Goal: Task Accomplishment & Management: Manage account settings

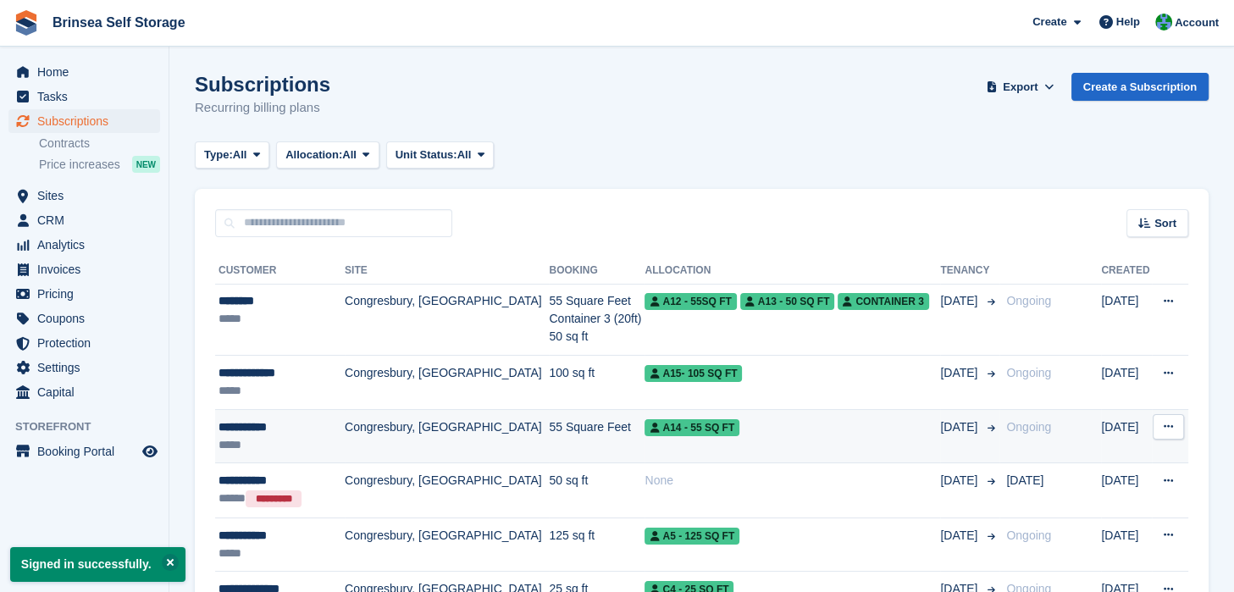
click at [1171, 428] on icon at bounding box center [1168, 426] width 9 height 11
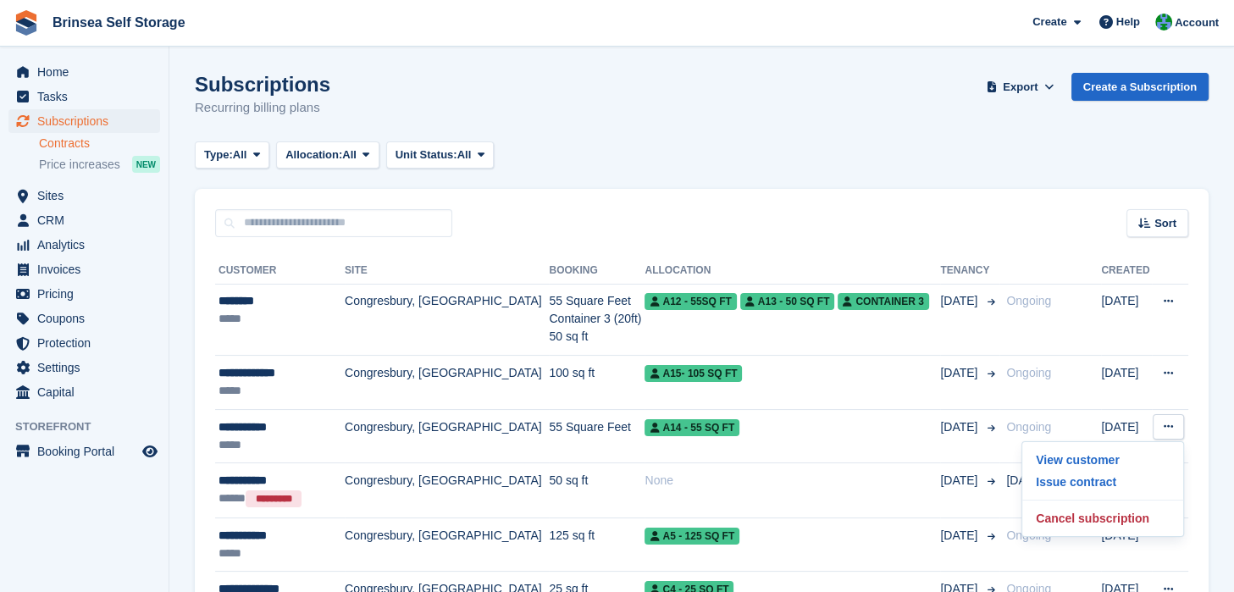
click at [81, 144] on link "Contracts" at bounding box center [99, 144] width 121 height 16
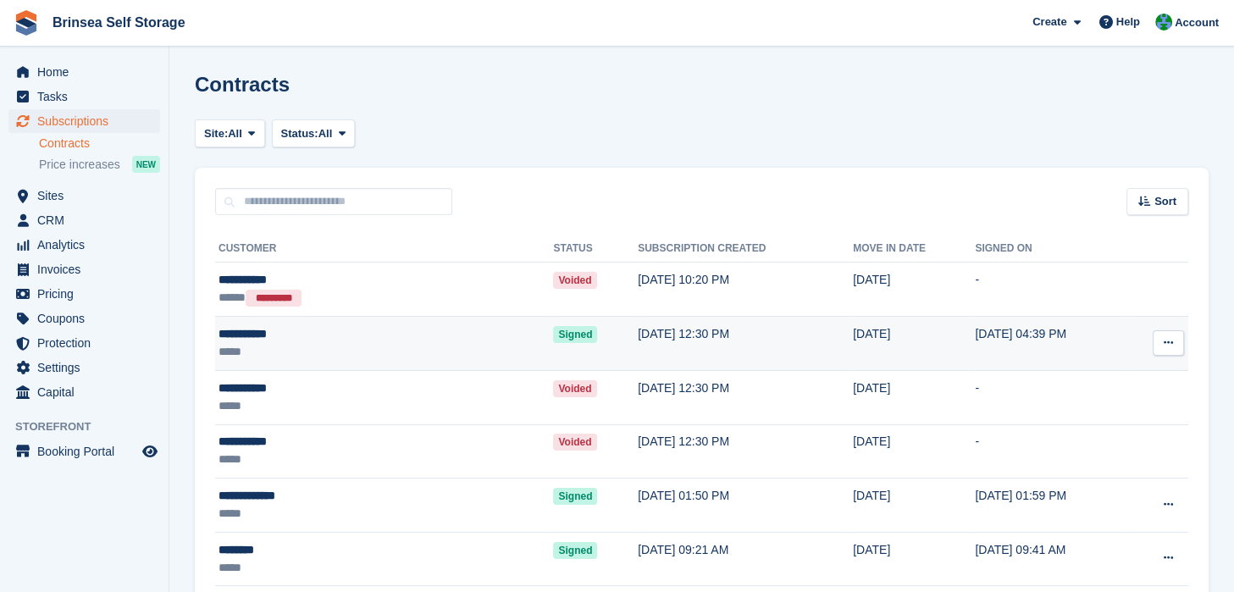
click at [1165, 344] on icon at bounding box center [1168, 342] width 9 height 11
click at [377, 337] on div "**********" at bounding box center [318, 334] width 198 height 18
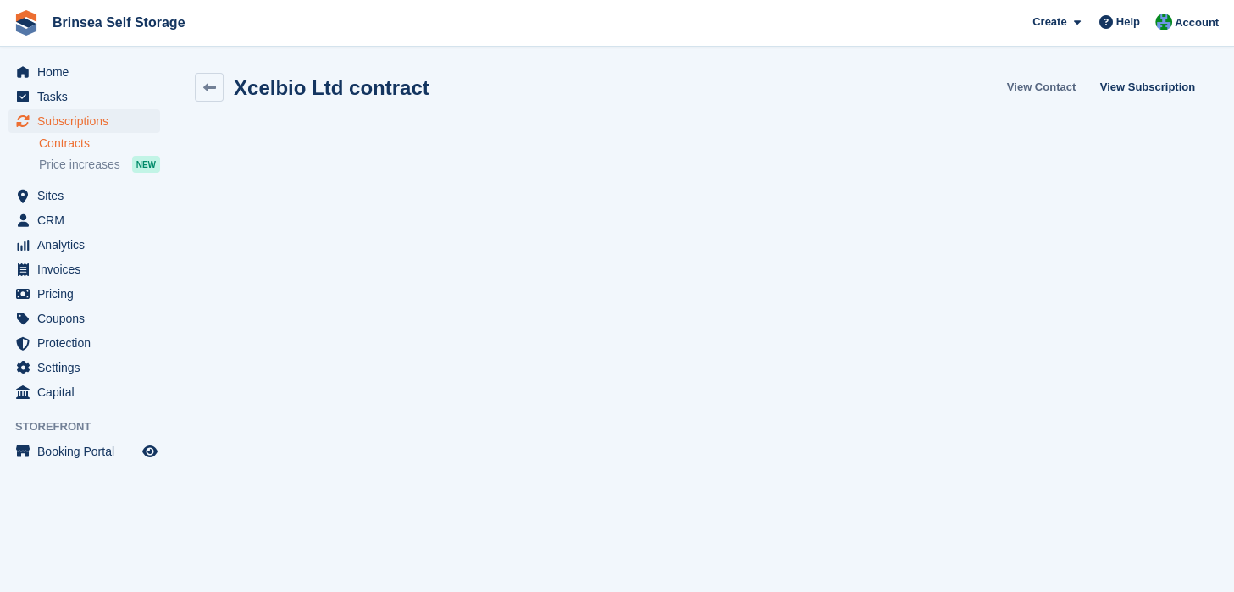
click at [1033, 87] on link "View Contact" at bounding box center [1041, 87] width 82 height 28
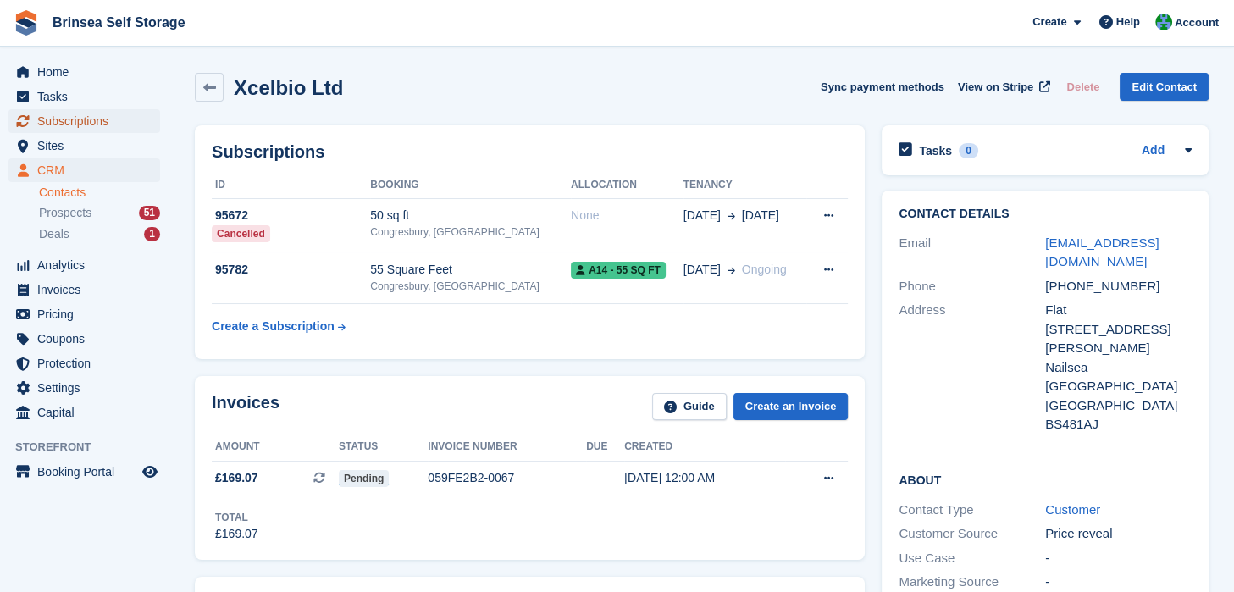
click at [80, 121] on span "Subscriptions" at bounding box center [88, 121] width 102 height 24
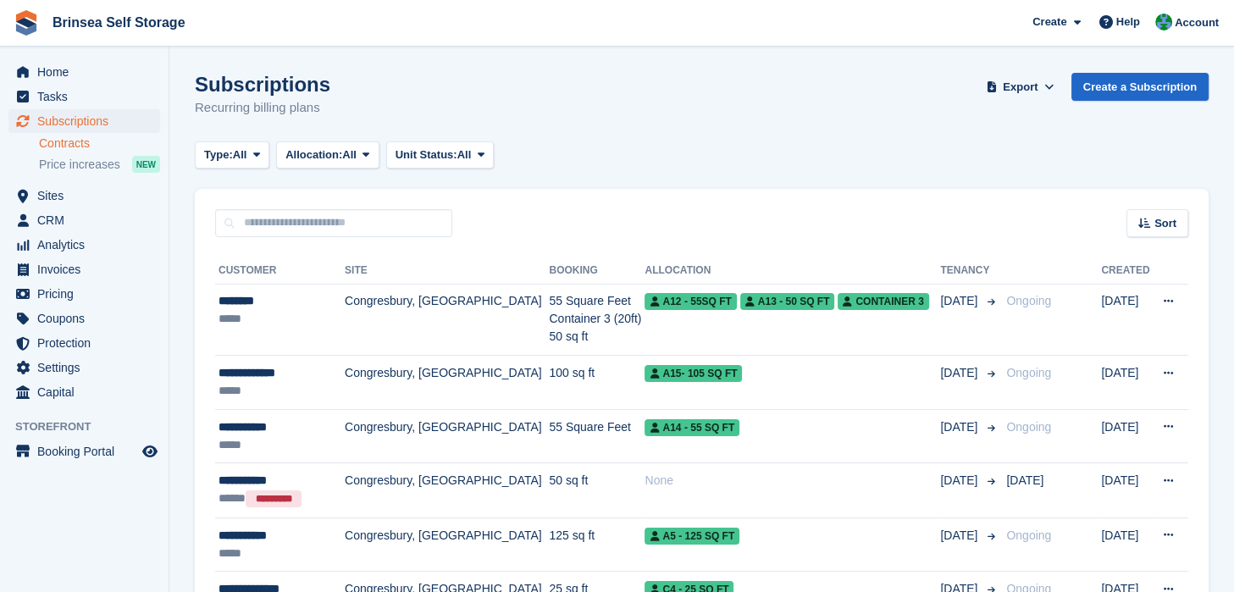
click at [54, 144] on link "Contracts" at bounding box center [99, 144] width 121 height 16
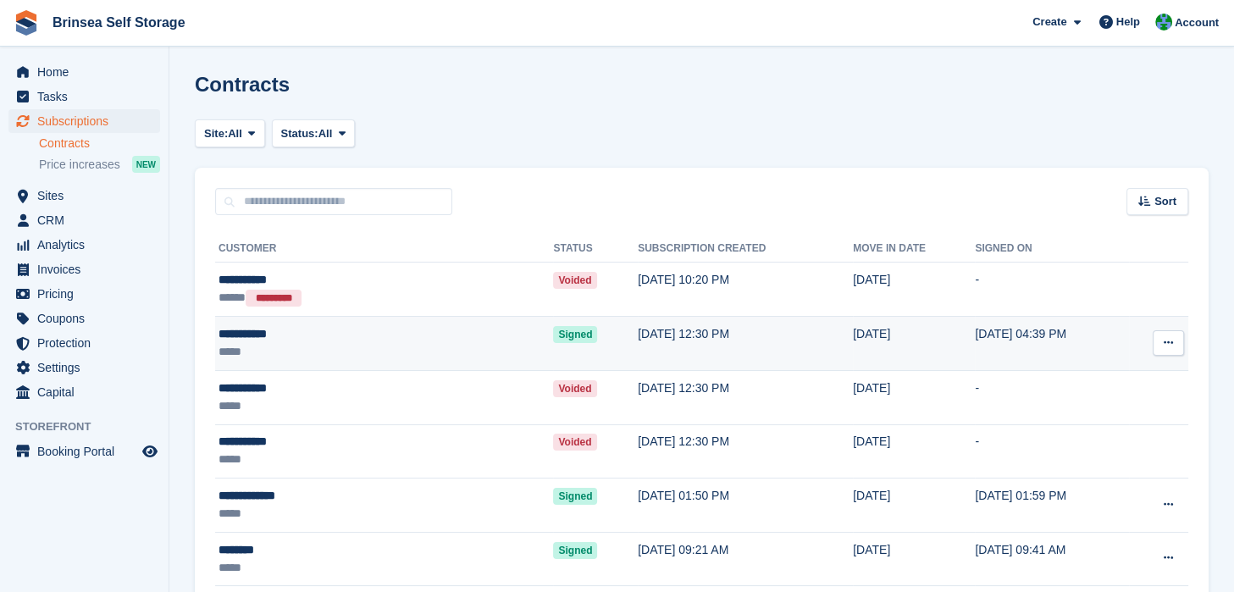
click at [1164, 341] on button at bounding box center [1168, 342] width 31 height 25
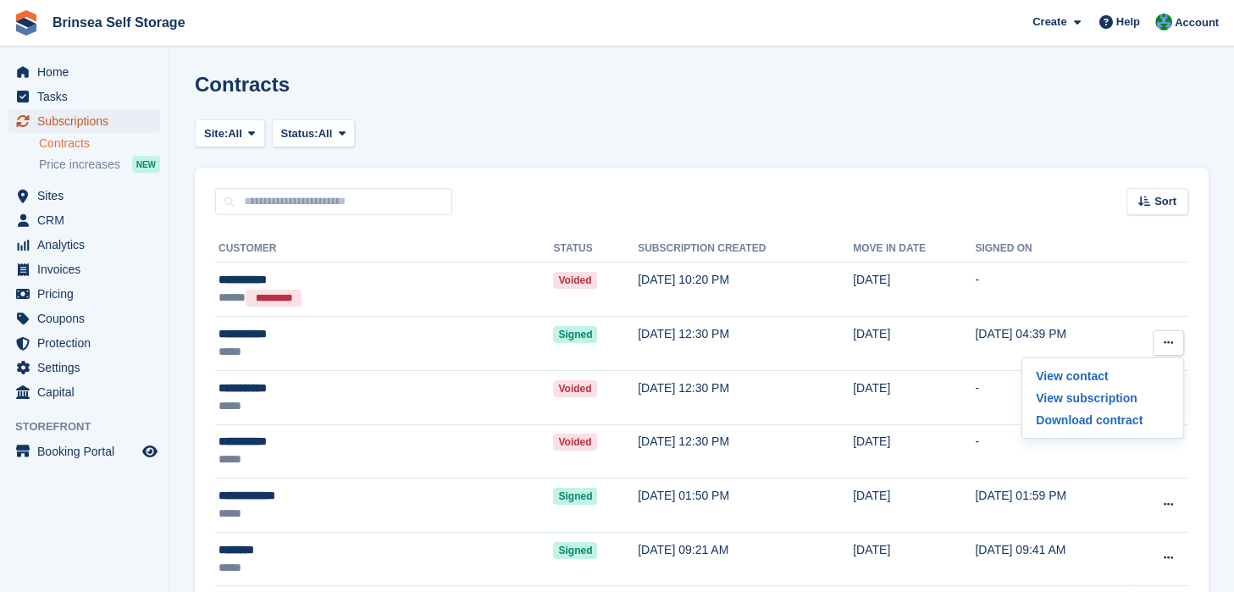
click at [83, 118] on span "Subscriptions" at bounding box center [88, 121] width 102 height 24
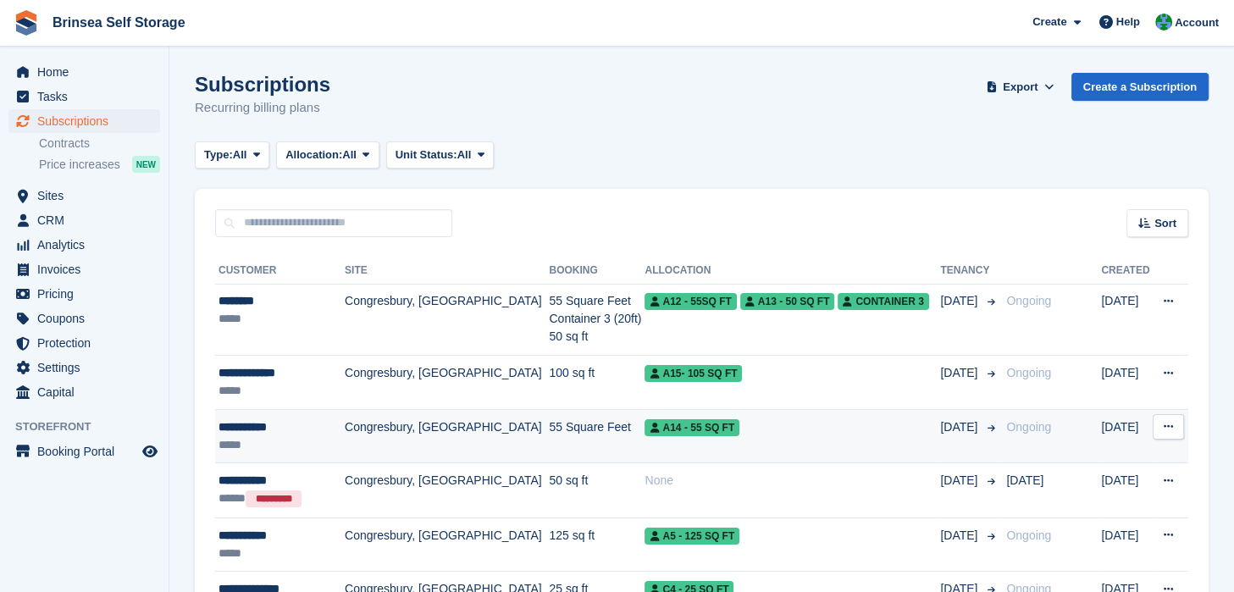
click at [1172, 427] on icon at bounding box center [1168, 426] width 9 height 11
click at [1064, 480] on p "Issue contract" at bounding box center [1102, 482] width 147 height 22
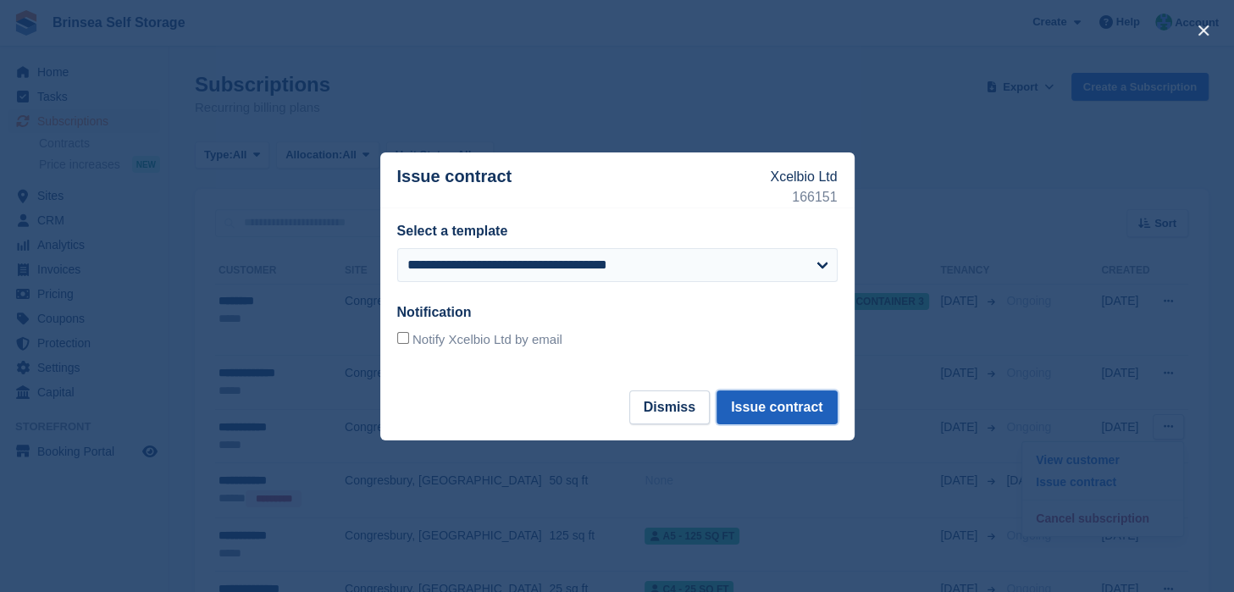
click at [777, 405] on button "Issue contract" at bounding box center [777, 407] width 120 height 34
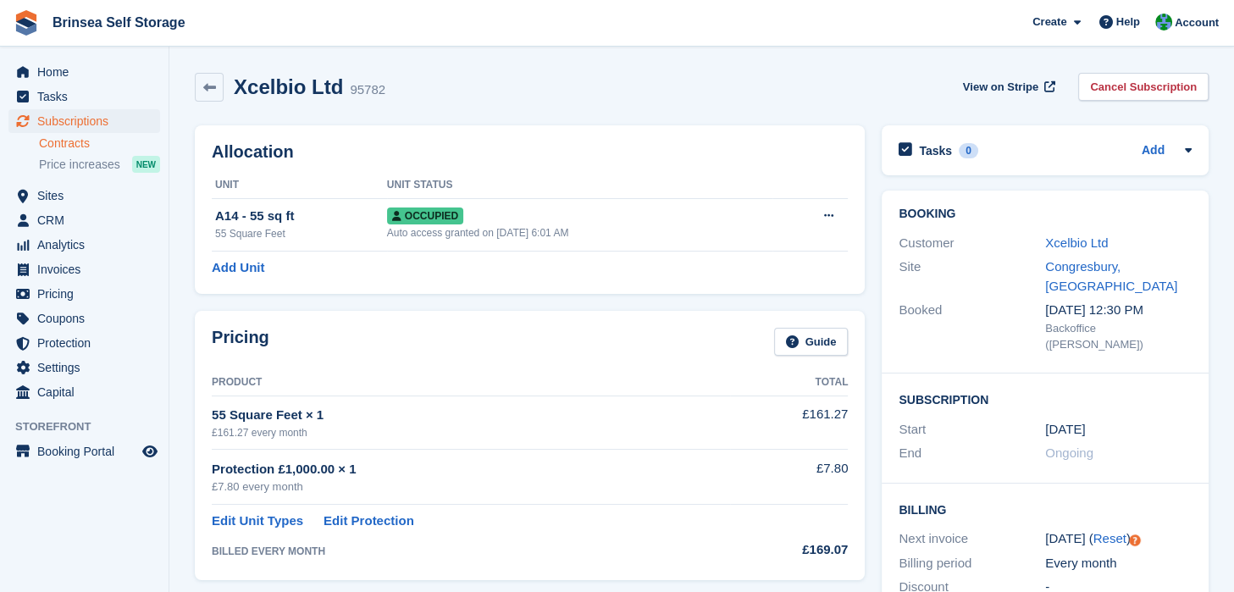
click at [68, 144] on link "Contracts" at bounding box center [99, 144] width 121 height 16
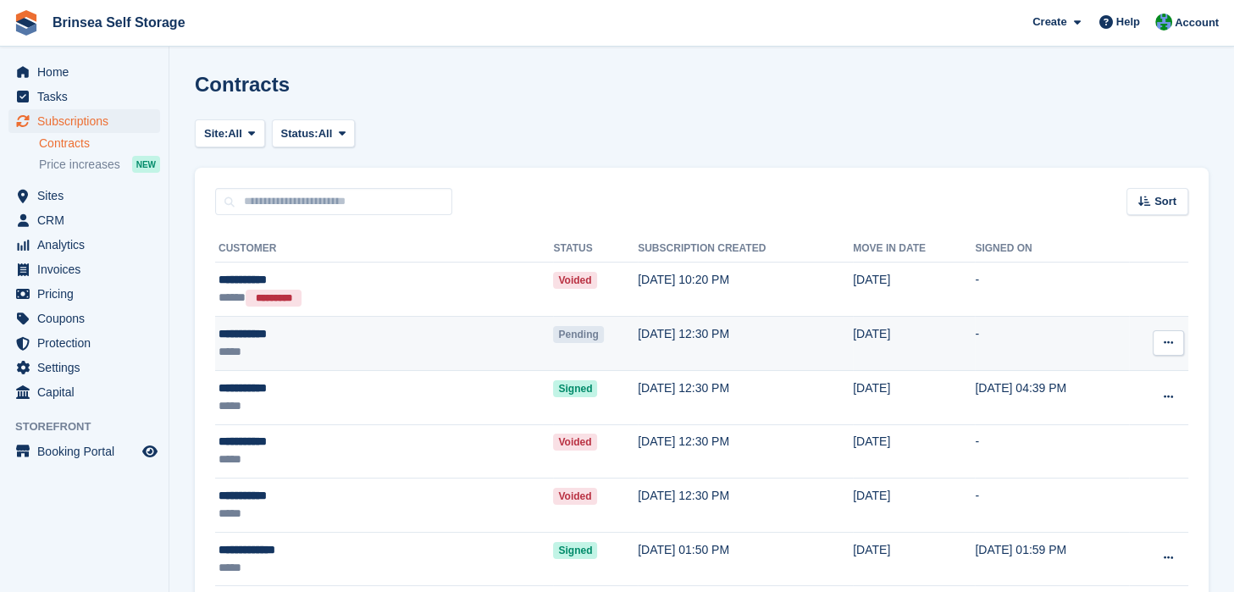
click at [1170, 346] on icon at bounding box center [1168, 342] width 9 height 11
click at [1076, 417] on p "Void contract" at bounding box center [1102, 420] width 147 height 22
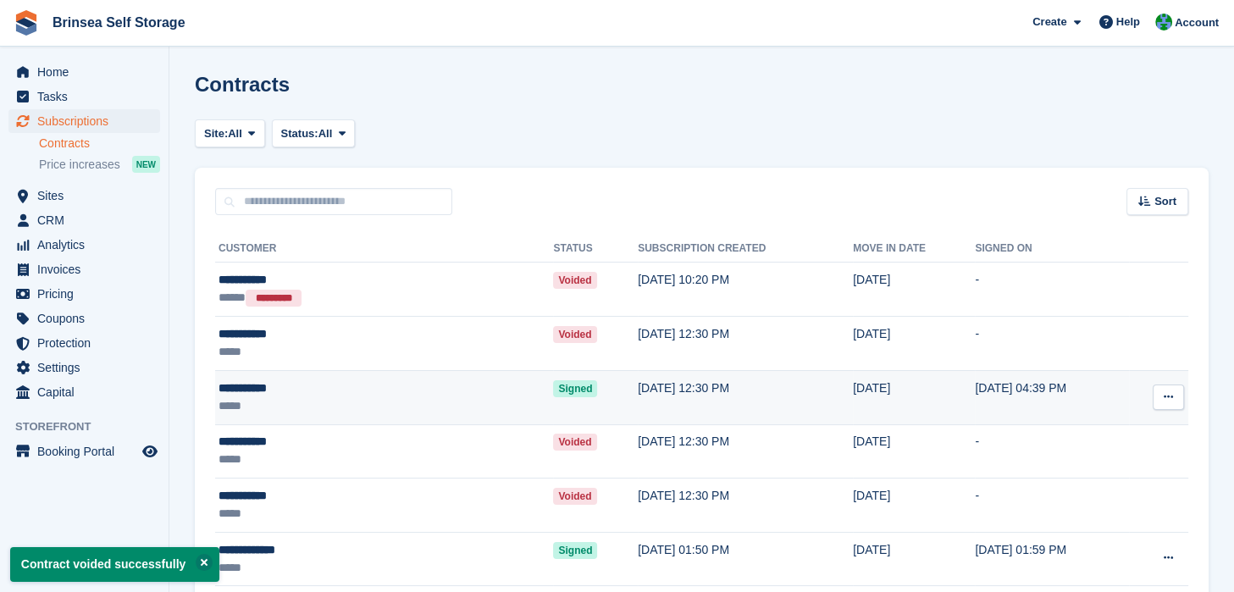
click at [1171, 394] on icon at bounding box center [1168, 396] width 9 height 11
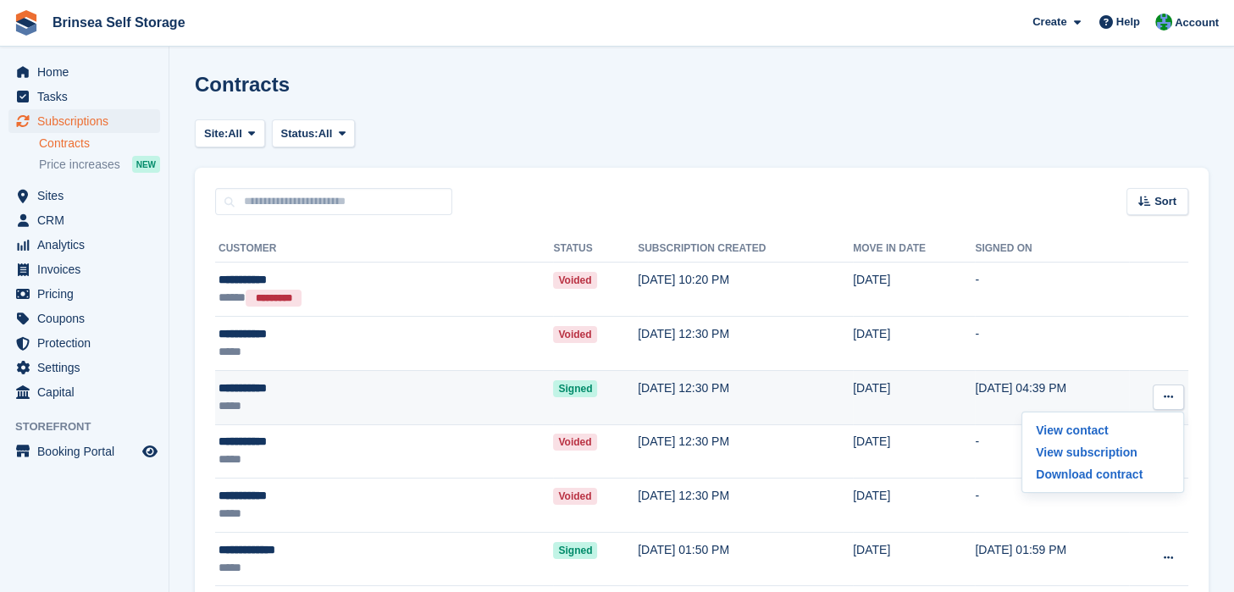
click at [681, 389] on td "17 Jul, 12:30 PM" at bounding box center [745, 398] width 215 height 54
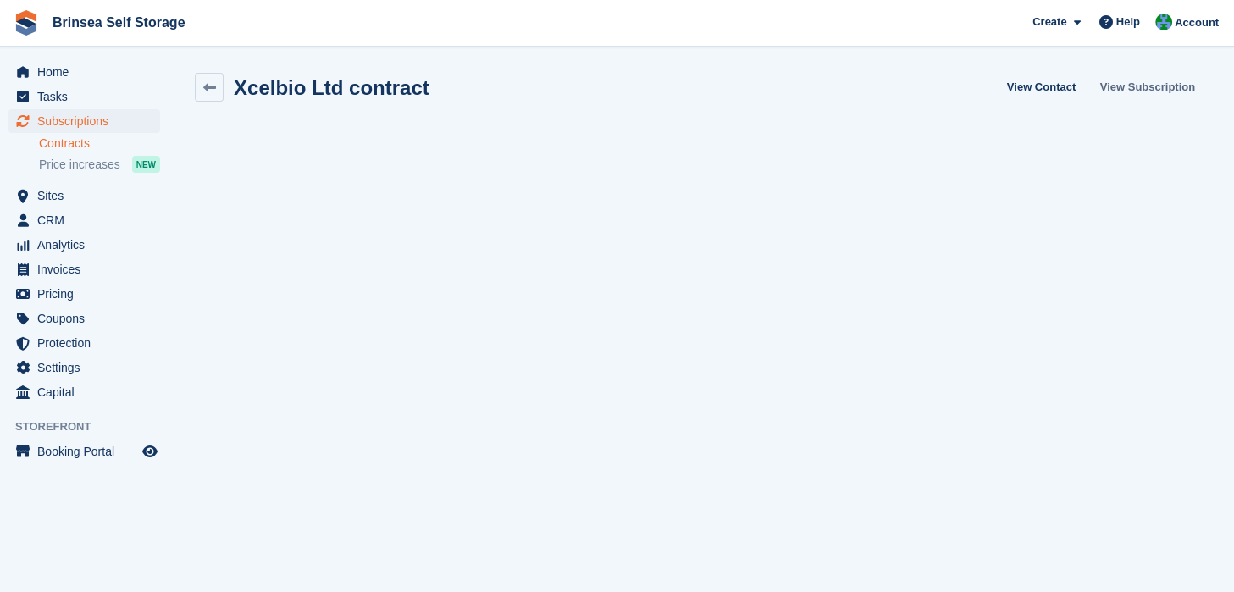
click at [1156, 81] on link "View Subscription" at bounding box center [1147, 87] width 108 height 28
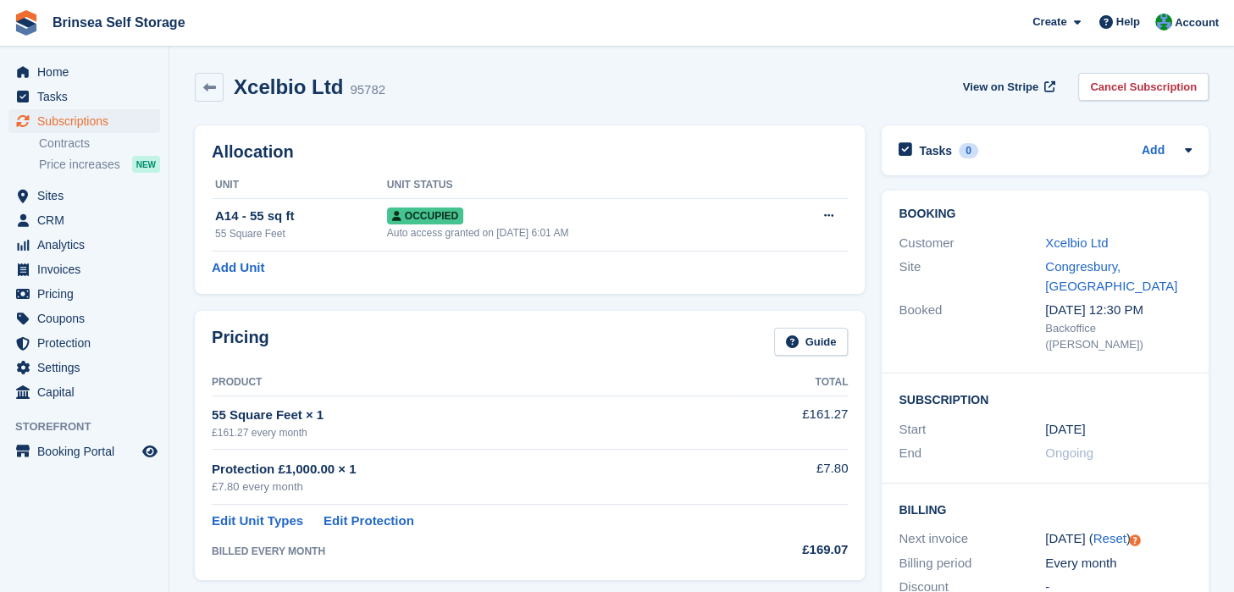
drag, startPoint x: 1026, startPoint y: 71, endPoint x: 230, endPoint y: 134, distance: 798.7
click at [78, 141] on link "Contracts" at bounding box center [99, 144] width 121 height 16
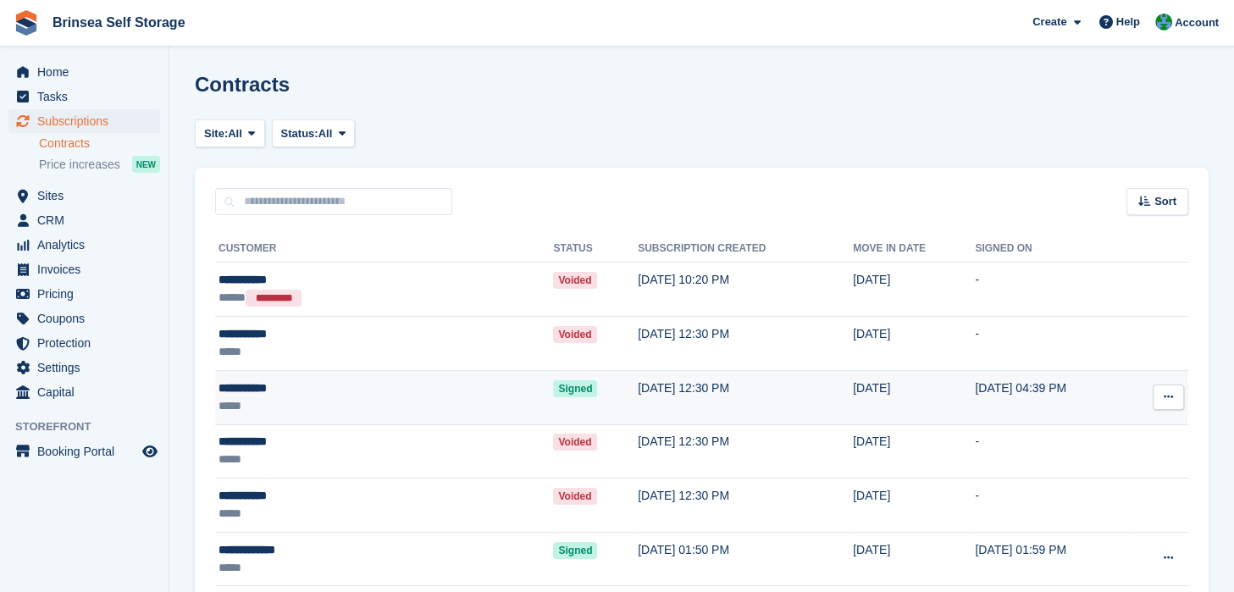
click at [1166, 396] on icon at bounding box center [1168, 396] width 9 height 11
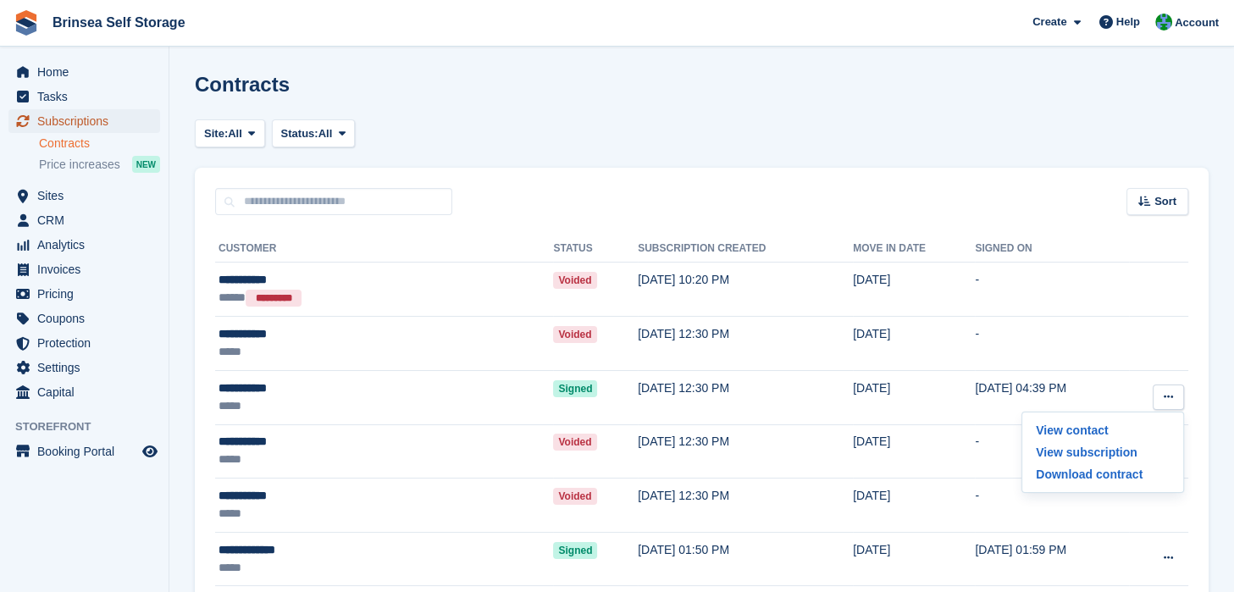
click at [90, 118] on span "Subscriptions" at bounding box center [88, 121] width 102 height 24
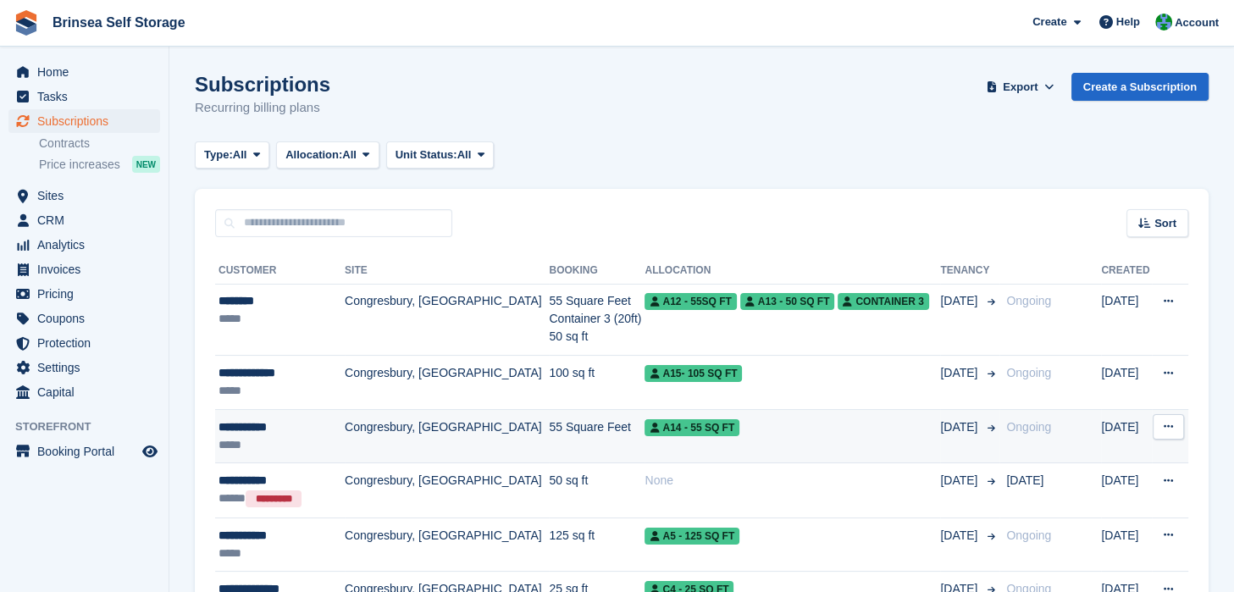
click at [1169, 424] on icon at bounding box center [1168, 426] width 9 height 11
click at [1064, 484] on p "Issue contract" at bounding box center [1102, 482] width 147 height 22
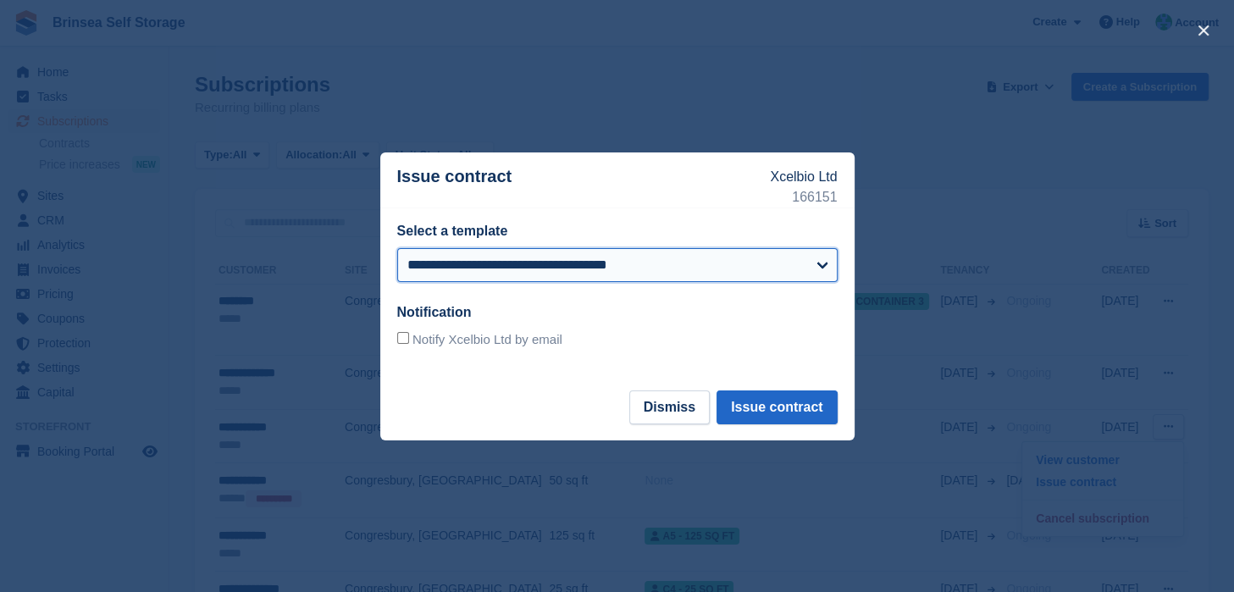
click at [397, 248] on select "**********" at bounding box center [617, 265] width 440 height 34
click at [825, 268] on select "**********" at bounding box center [617, 265] width 440 height 34
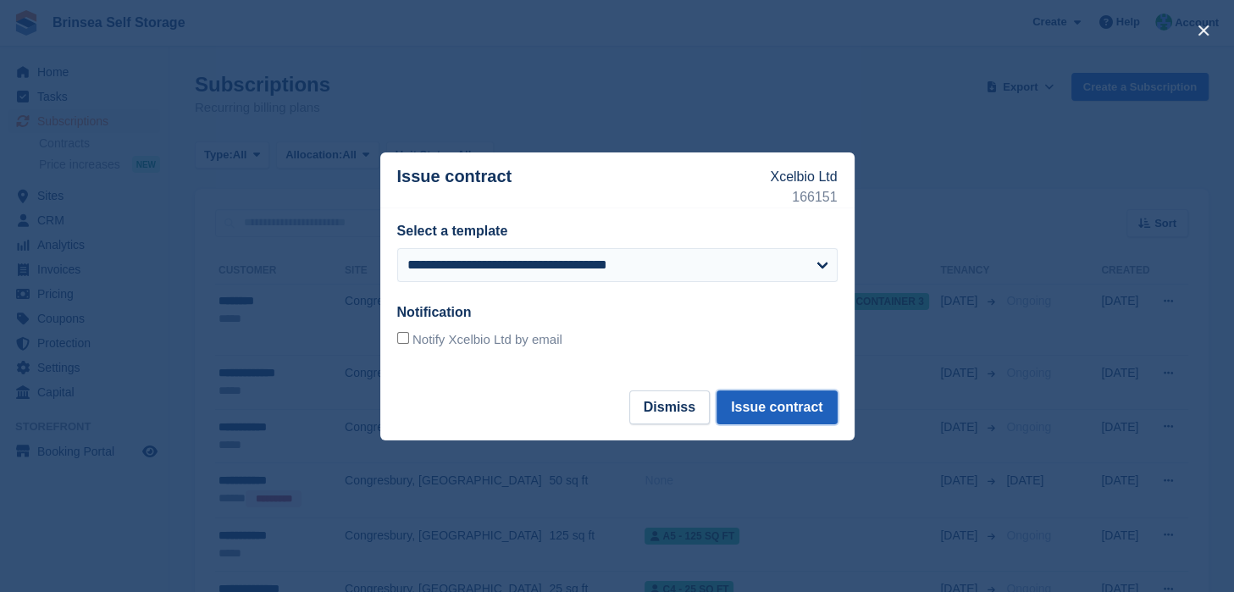
click at [801, 403] on button "Issue contract" at bounding box center [777, 407] width 120 height 34
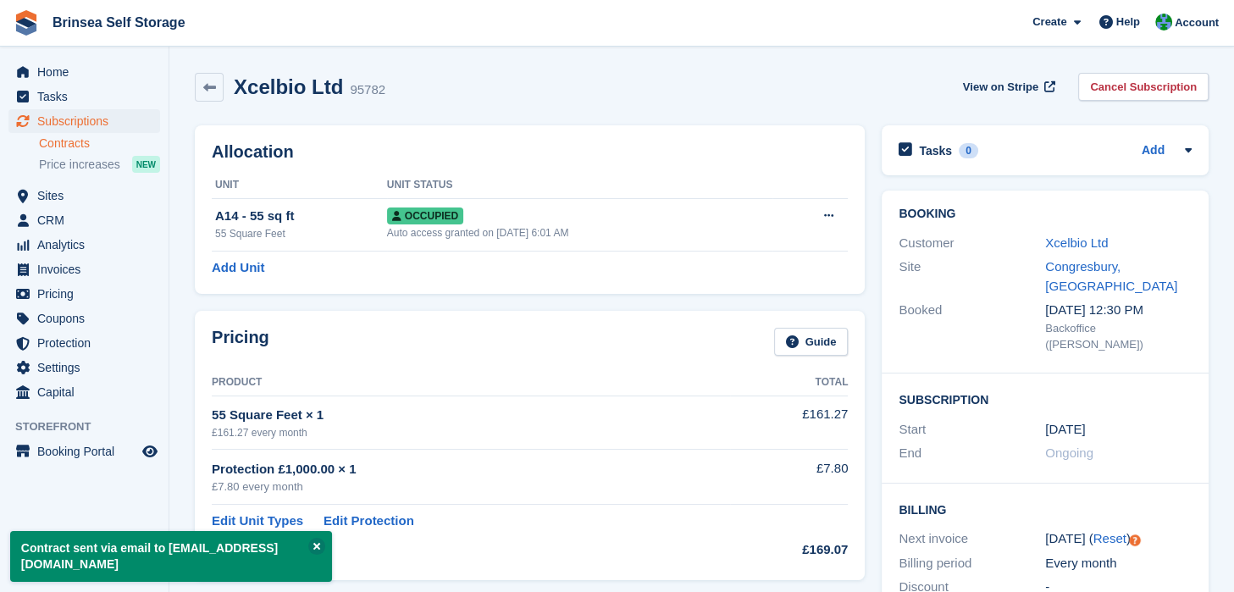
click at [63, 146] on link "Contracts" at bounding box center [99, 144] width 121 height 16
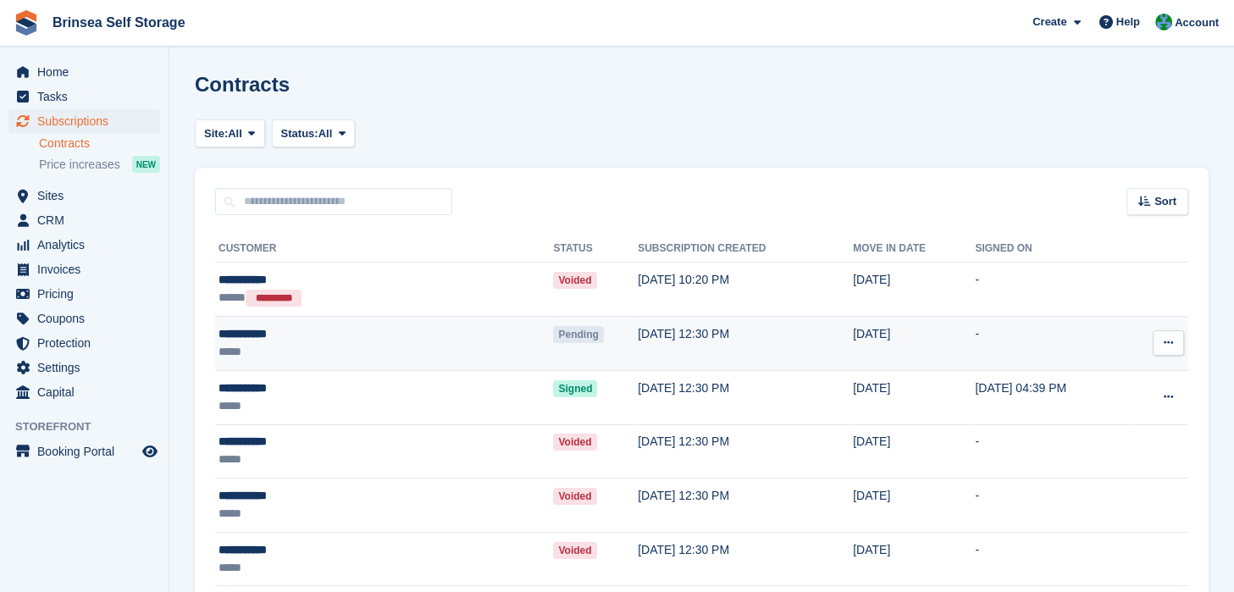
click at [1171, 343] on icon at bounding box center [1168, 342] width 9 height 11
click at [649, 337] on td "17 Jul, 12:30 PM" at bounding box center [745, 344] width 215 height 54
